Goal: Use online tool/utility: Utilize a website feature to perform a specific function

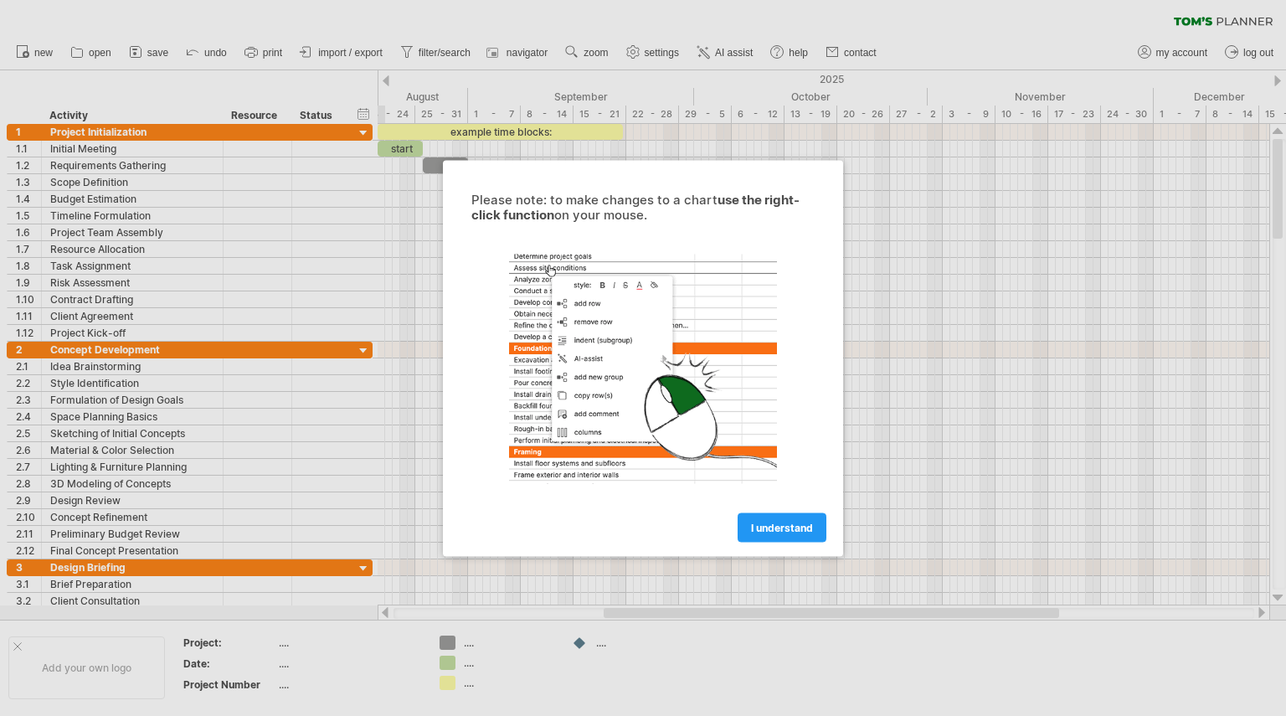
click at [157, 280] on div at bounding box center [643, 358] width 1286 height 716
click at [639, 298] on div at bounding box center [643, 369] width 377 height 260
click at [167, 166] on div at bounding box center [643, 358] width 1286 height 716
click at [136, 147] on div at bounding box center [643, 358] width 1286 height 716
click at [131, 194] on div at bounding box center [643, 358] width 1286 height 716
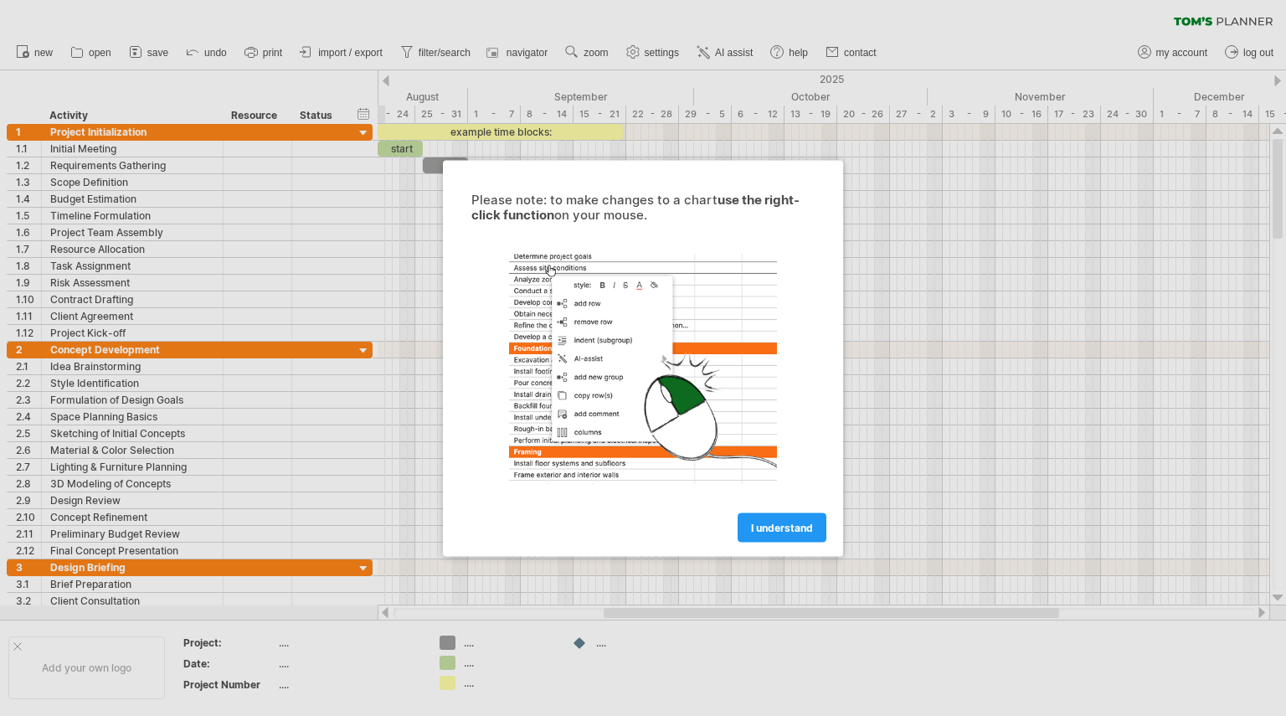
click at [163, 198] on div at bounding box center [643, 358] width 1286 height 716
click at [171, 251] on div at bounding box center [643, 358] width 1286 height 716
